Goal: Find contact information: Find contact information

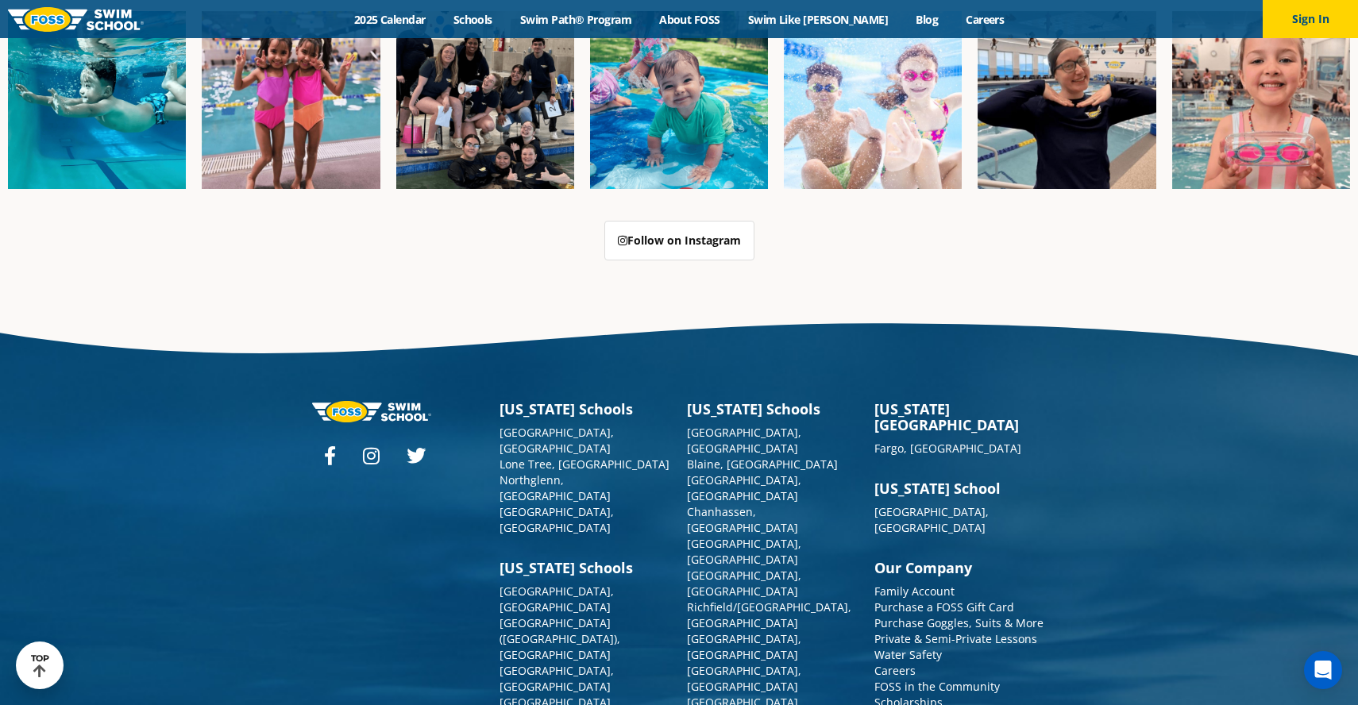
scroll to position [4063, 0]
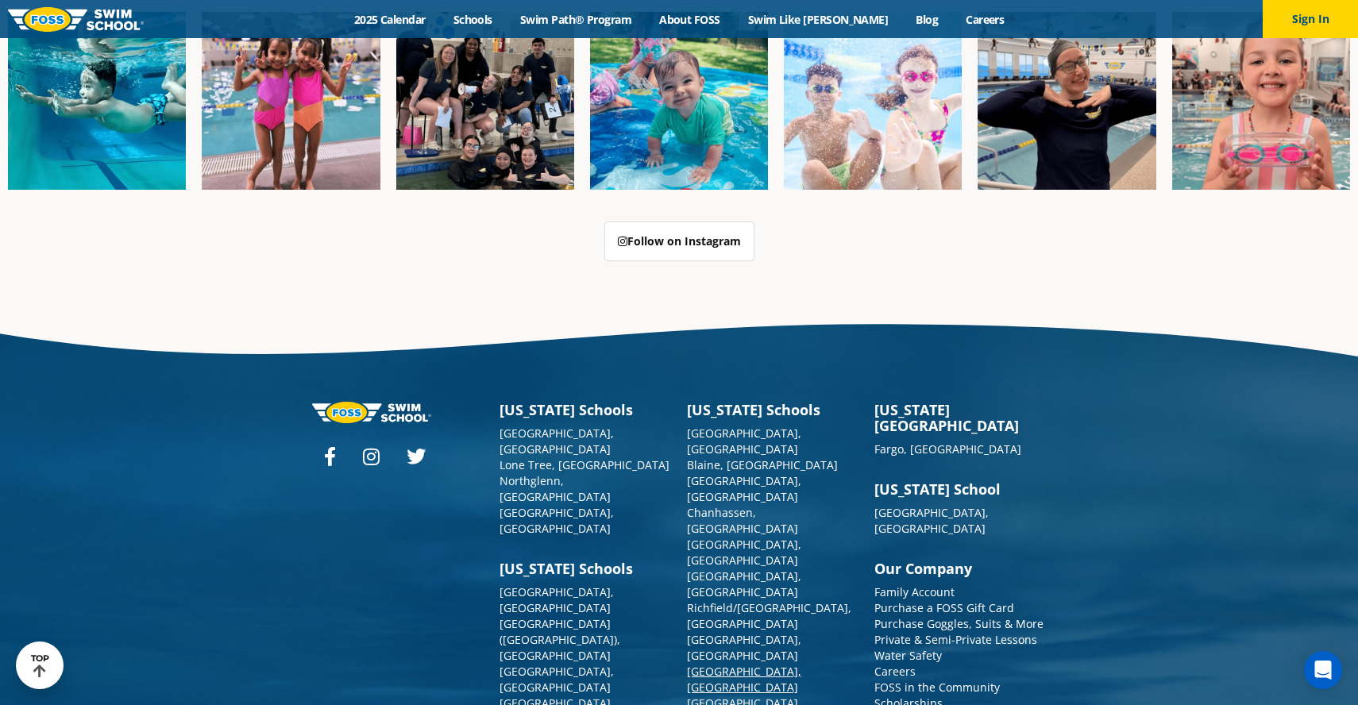
click at [723, 664] on link "[GEOGRAPHIC_DATA], [GEOGRAPHIC_DATA]" at bounding box center [744, 679] width 114 height 31
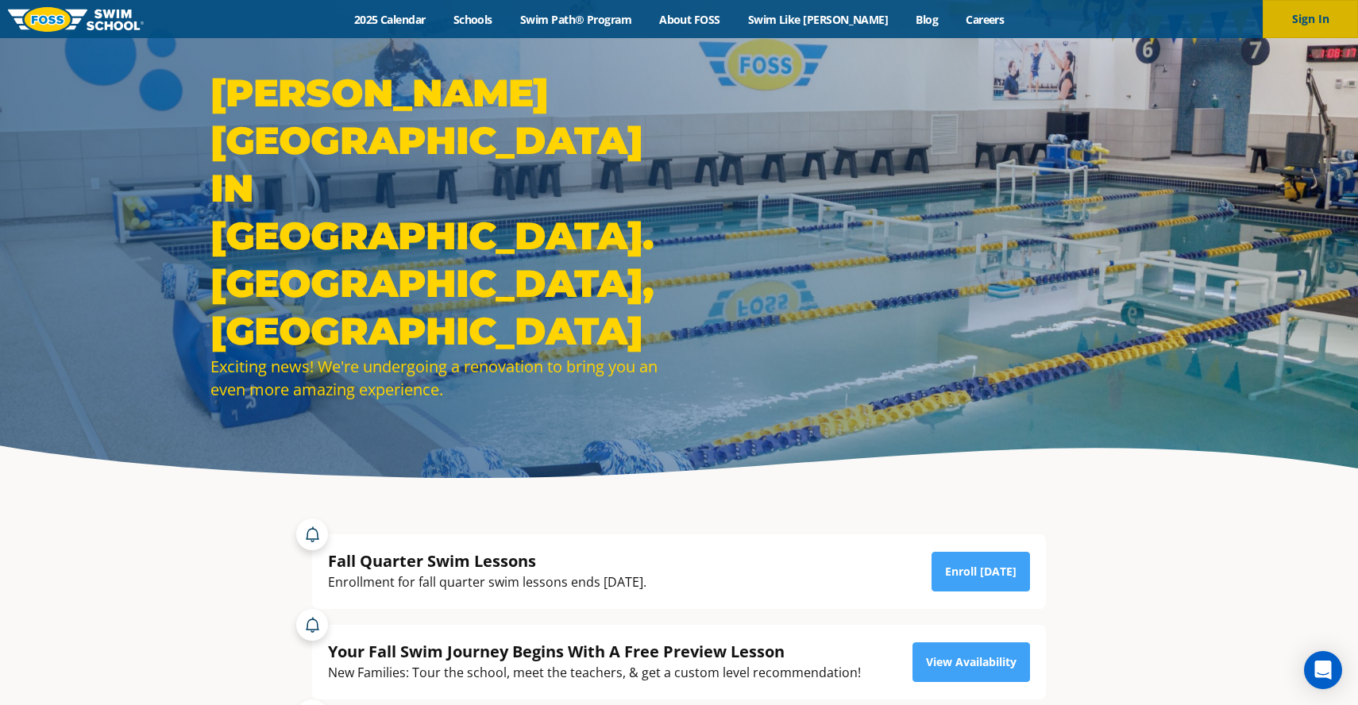
click at [1316, 14] on button "Sign In" at bounding box center [1309, 19] width 95 height 38
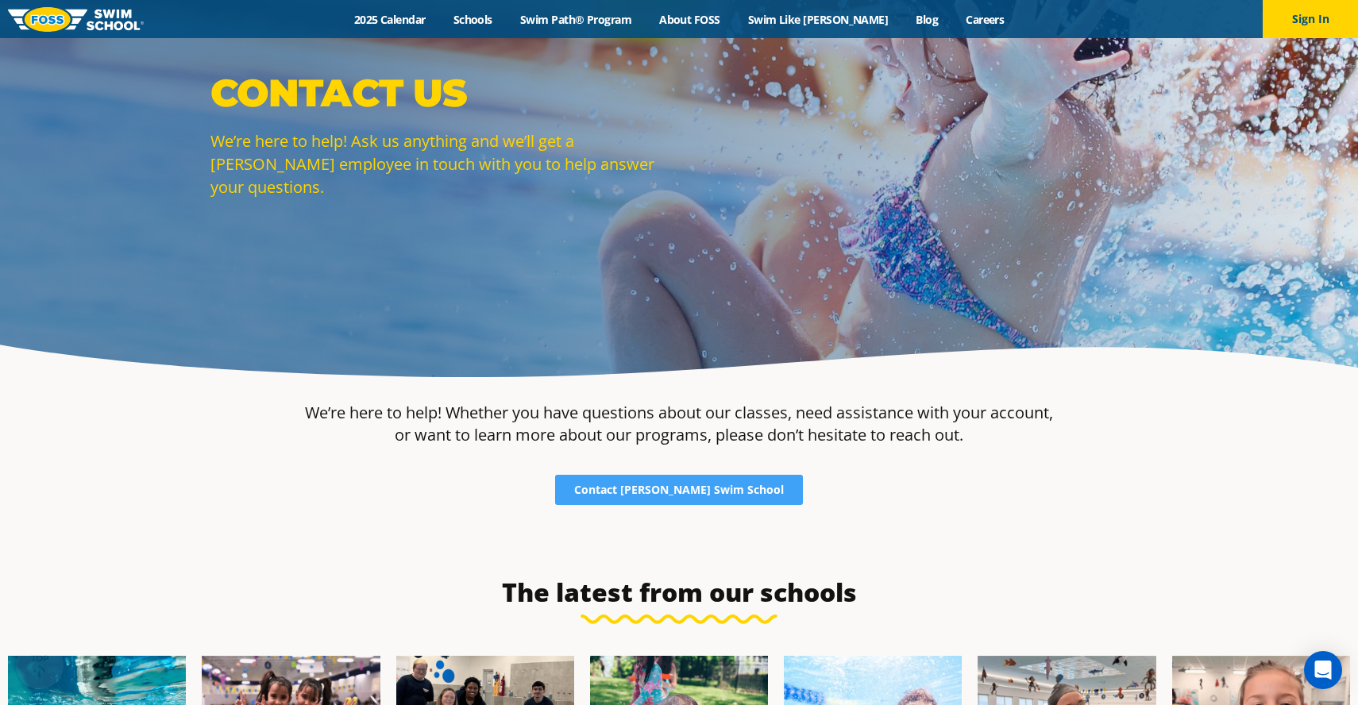
scroll to position [179, 0]
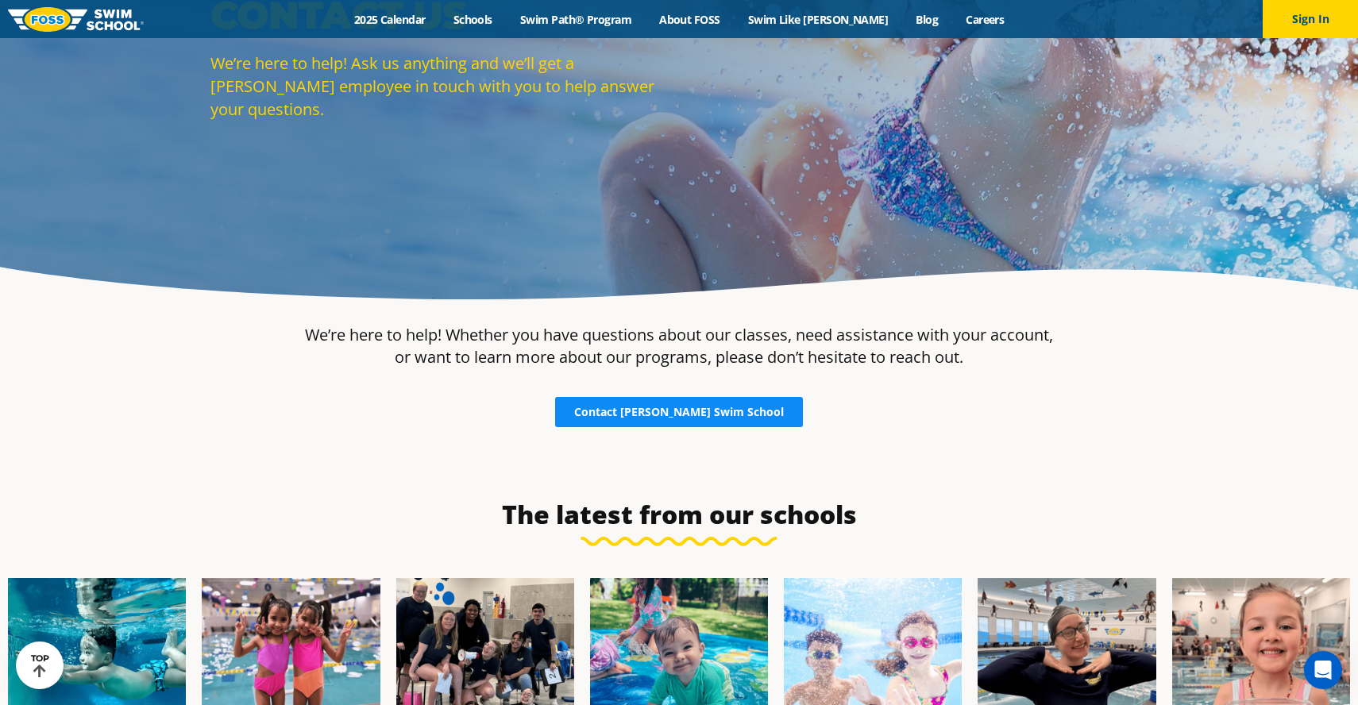
click at [700, 414] on span "Contact [PERSON_NAME] Swim School" at bounding box center [679, 412] width 210 height 11
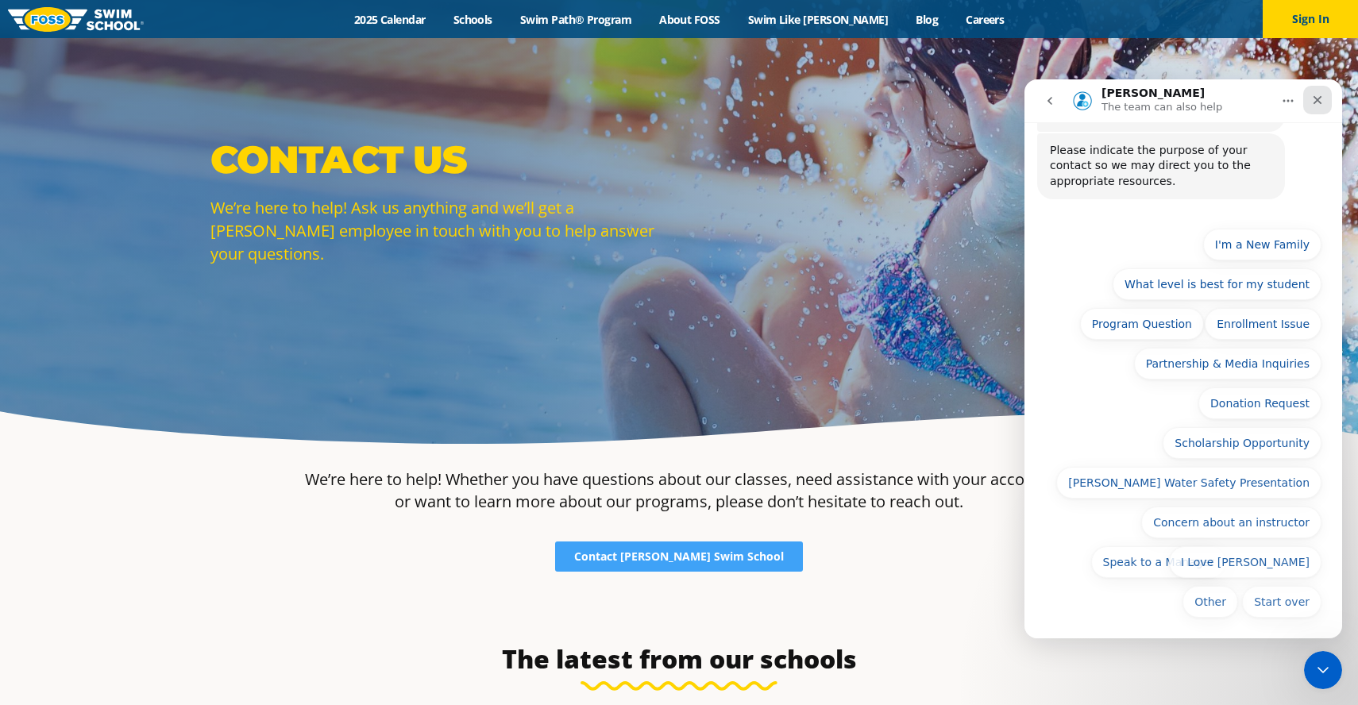
scroll to position [107, 0]
click at [1326, 102] on div "Close" at bounding box center [1317, 100] width 29 height 29
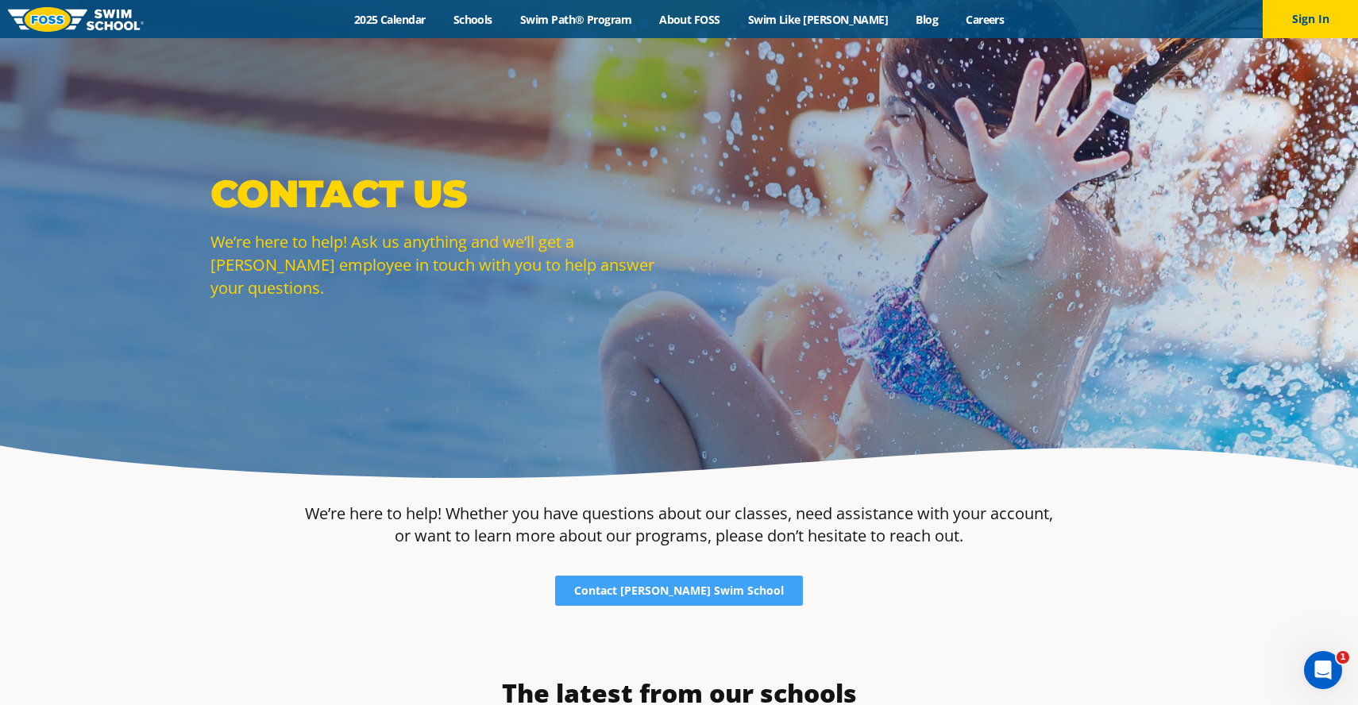
scroll to position [0, 0]
